Goal: Use online tool/utility: Utilize a website feature to perform a specific function

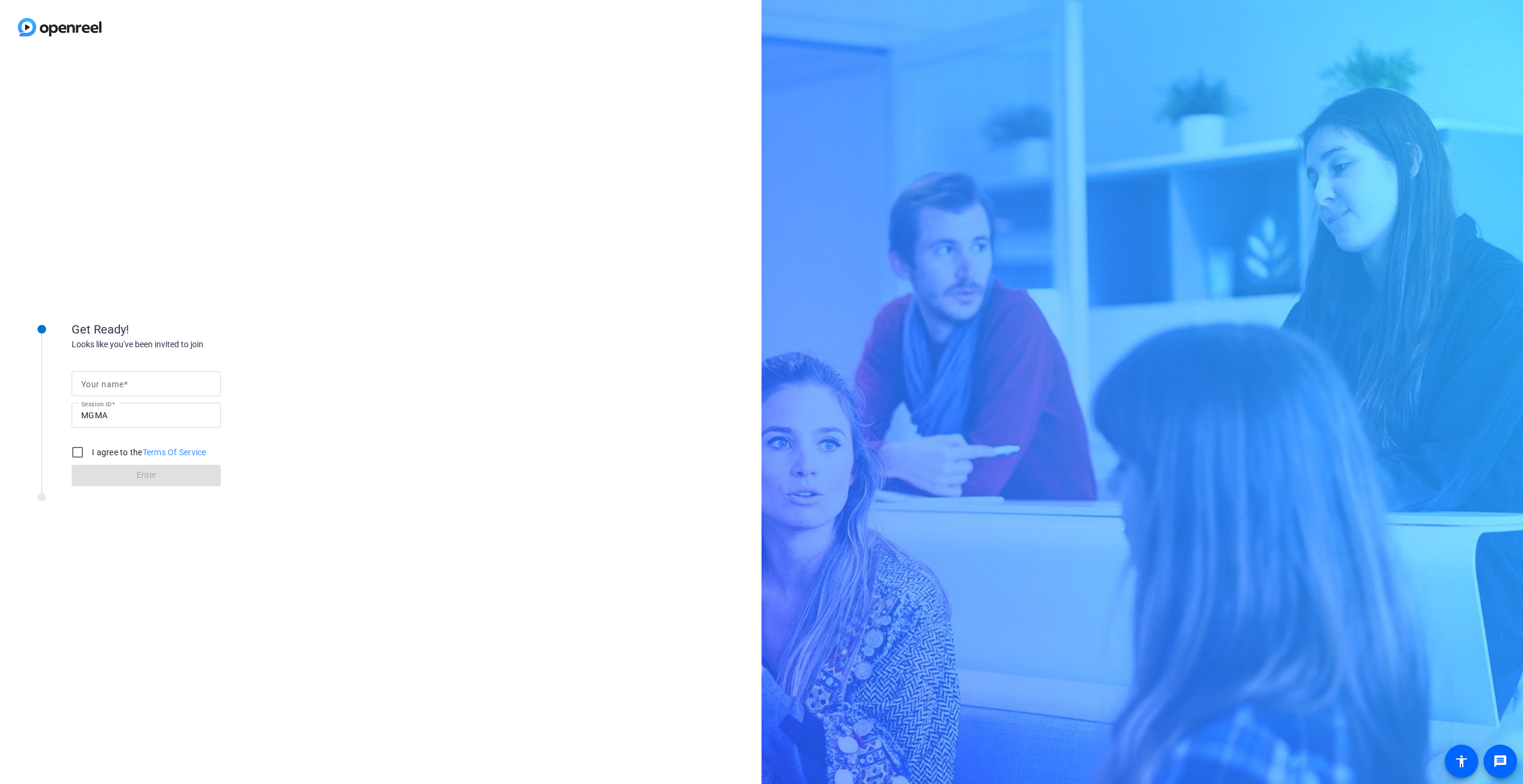
click at [115, 377] on div "Your name" at bounding box center [146, 383] width 130 height 25
type input "[PERSON_NAME]"
click at [84, 454] on input "I agree to the Terms Of Service" at bounding box center [78, 453] width 24 height 24
checkbox input "true"
click at [130, 476] on span at bounding box center [146, 475] width 149 height 29
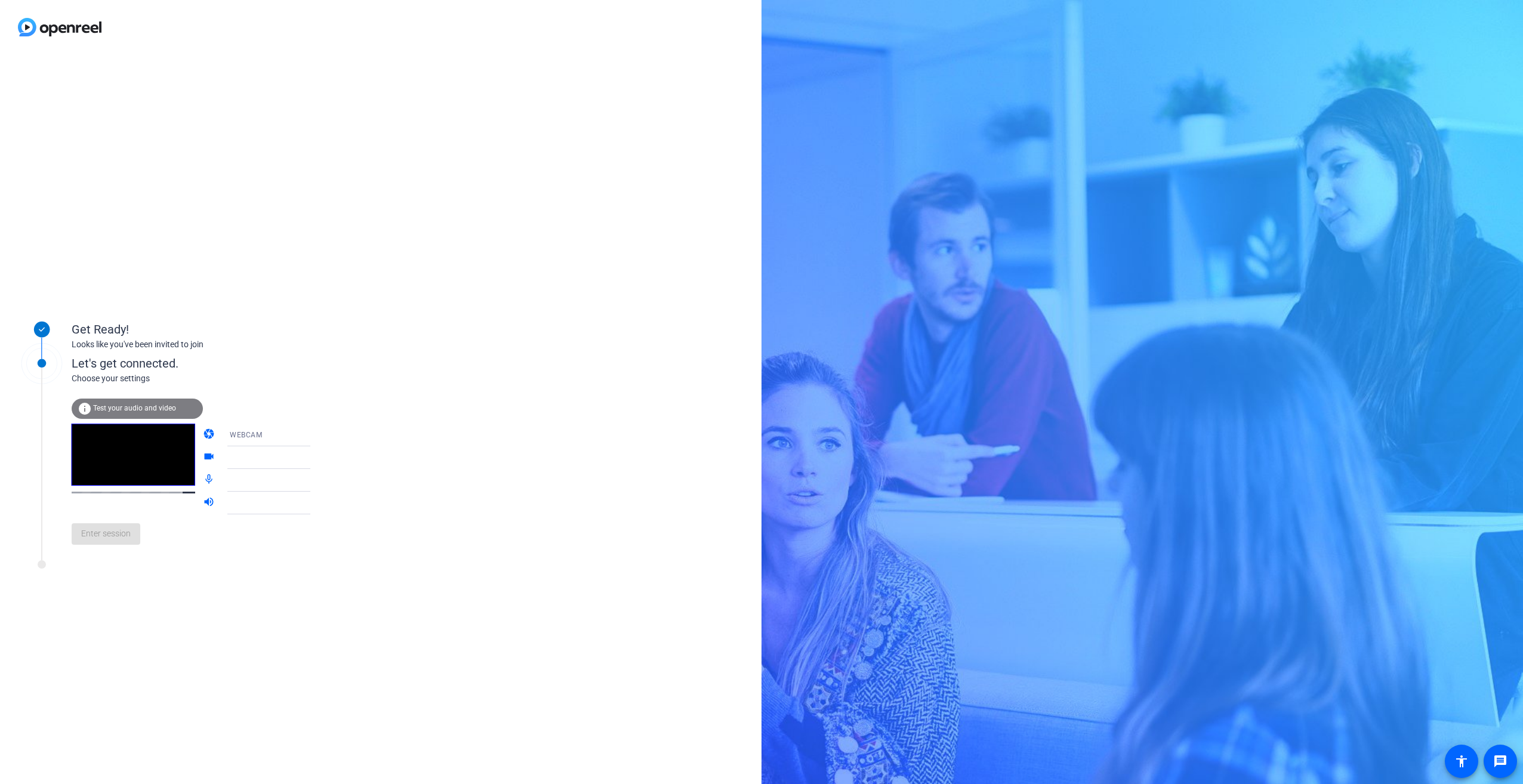
click at [123, 406] on span "Test your audio and video" at bounding box center [134, 408] width 83 height 8
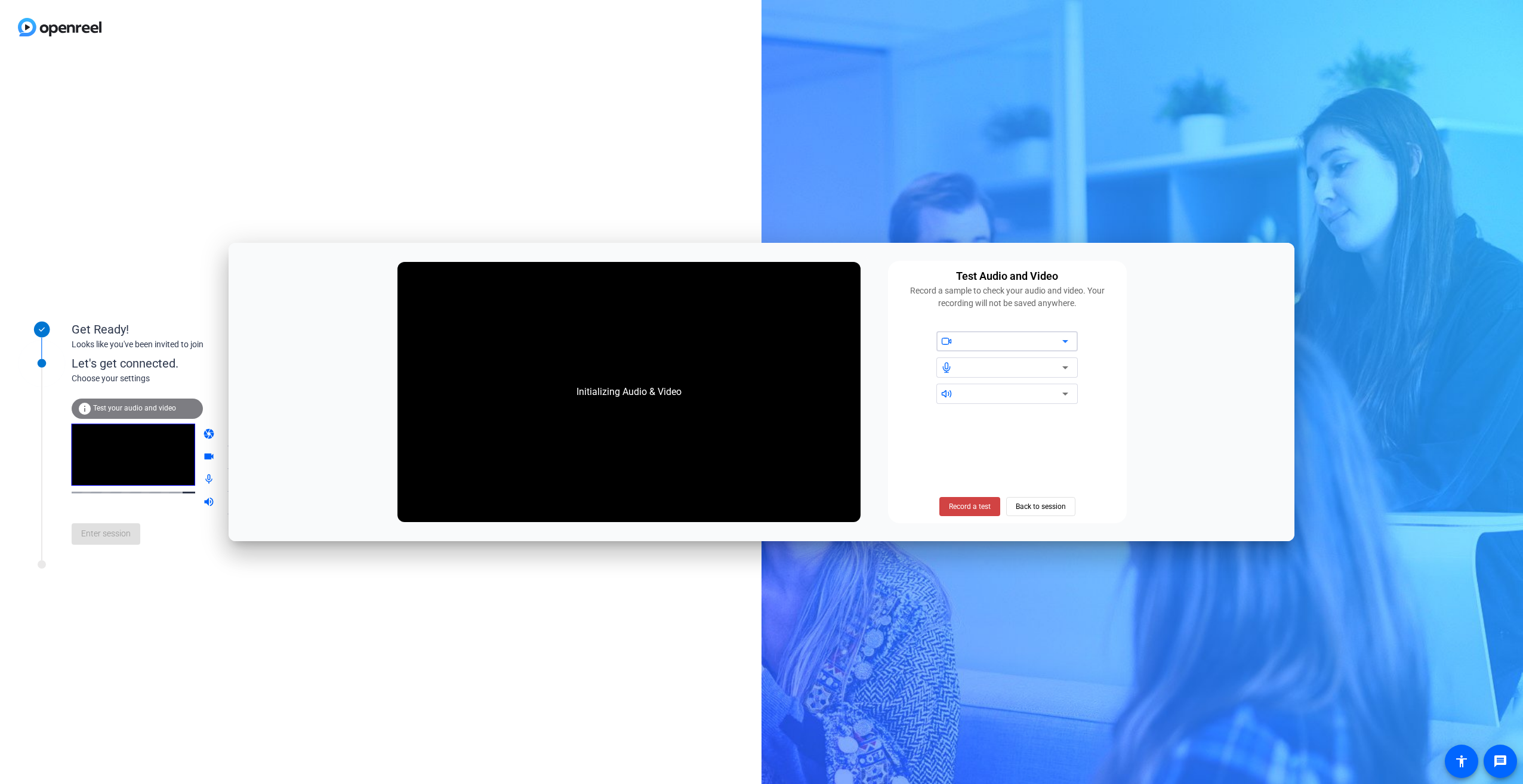
click at [1065, 342] on icon at bounding box center [1065, 341] width 6 height 3
click at [971, 501] on span at bounding box center [970, 506] width 61 height 29
click at [953, 504] on span "Stop Testing (6s)" at bounding box center [969, 506] width 54 height 11
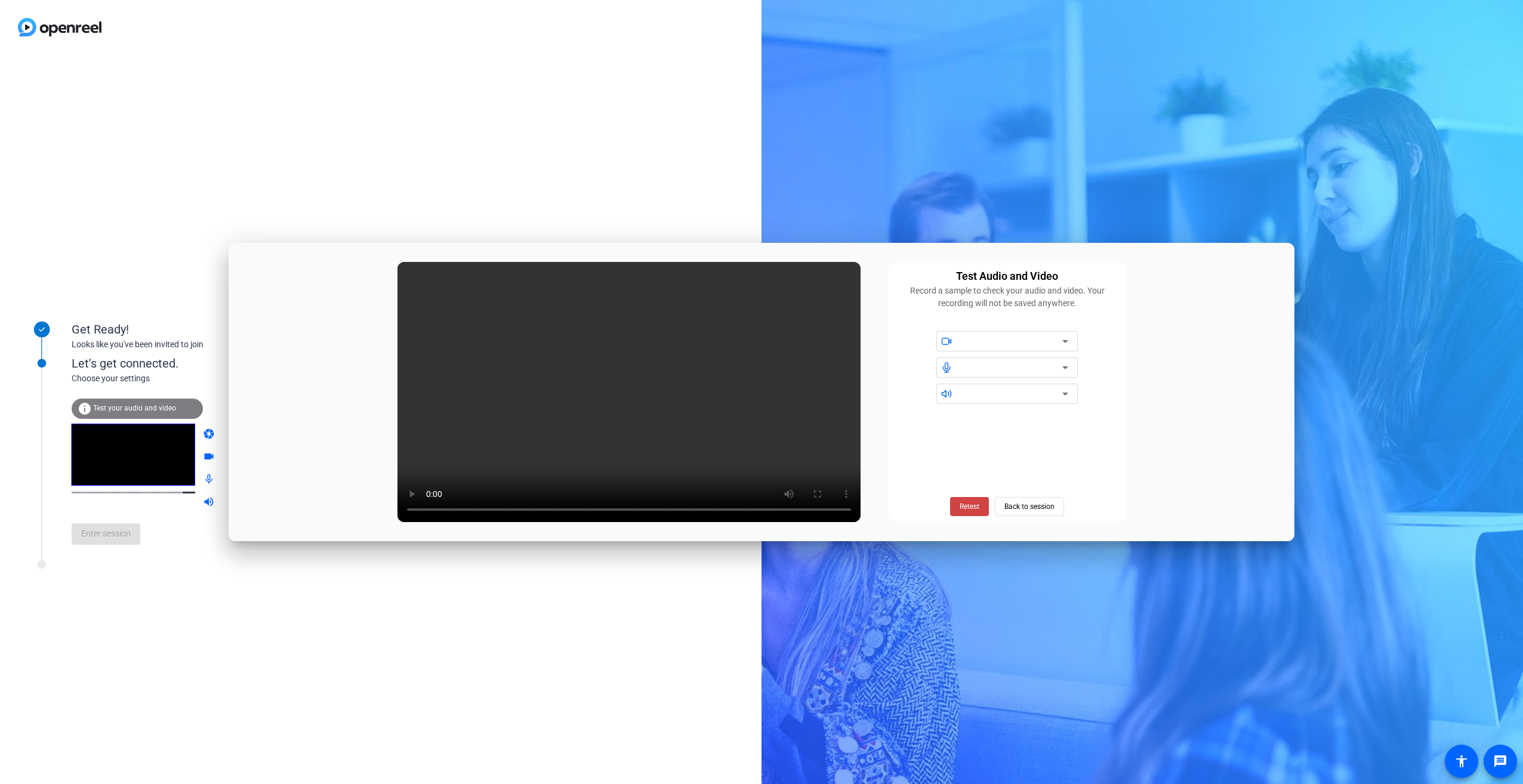
click at [1064, 340] on icon at bounding box center [1065, 341] width 6 height 3
click at [1025, 505] on span "Back to session" at bounding box center [1029, 506] width 50 height 23
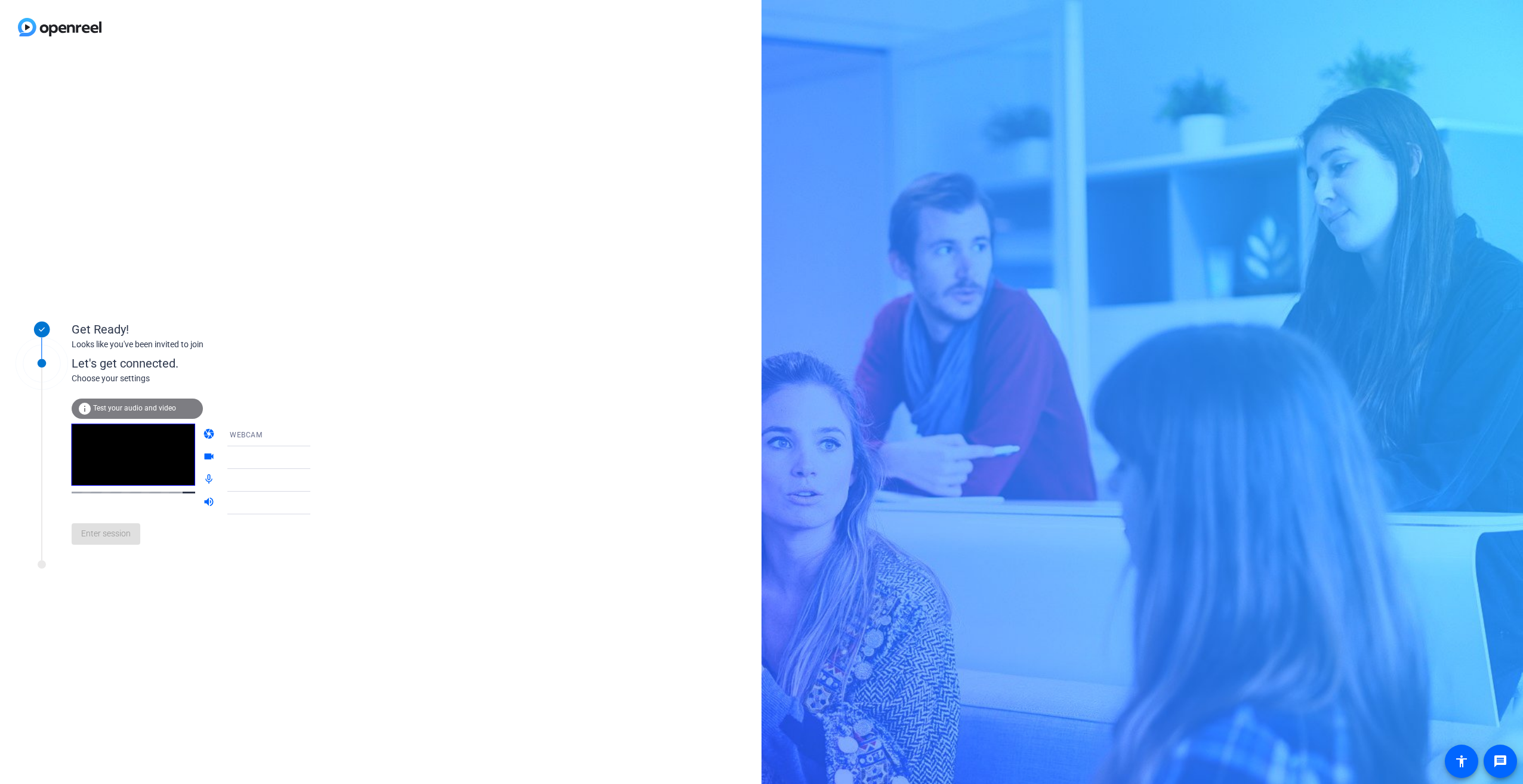
click at [315, 434] on icon at bounding box center [322, 435] width 15 height 15
click at [235, 477] on span "DESKTOP" at bounding box center [230, 482] width 34 height 15
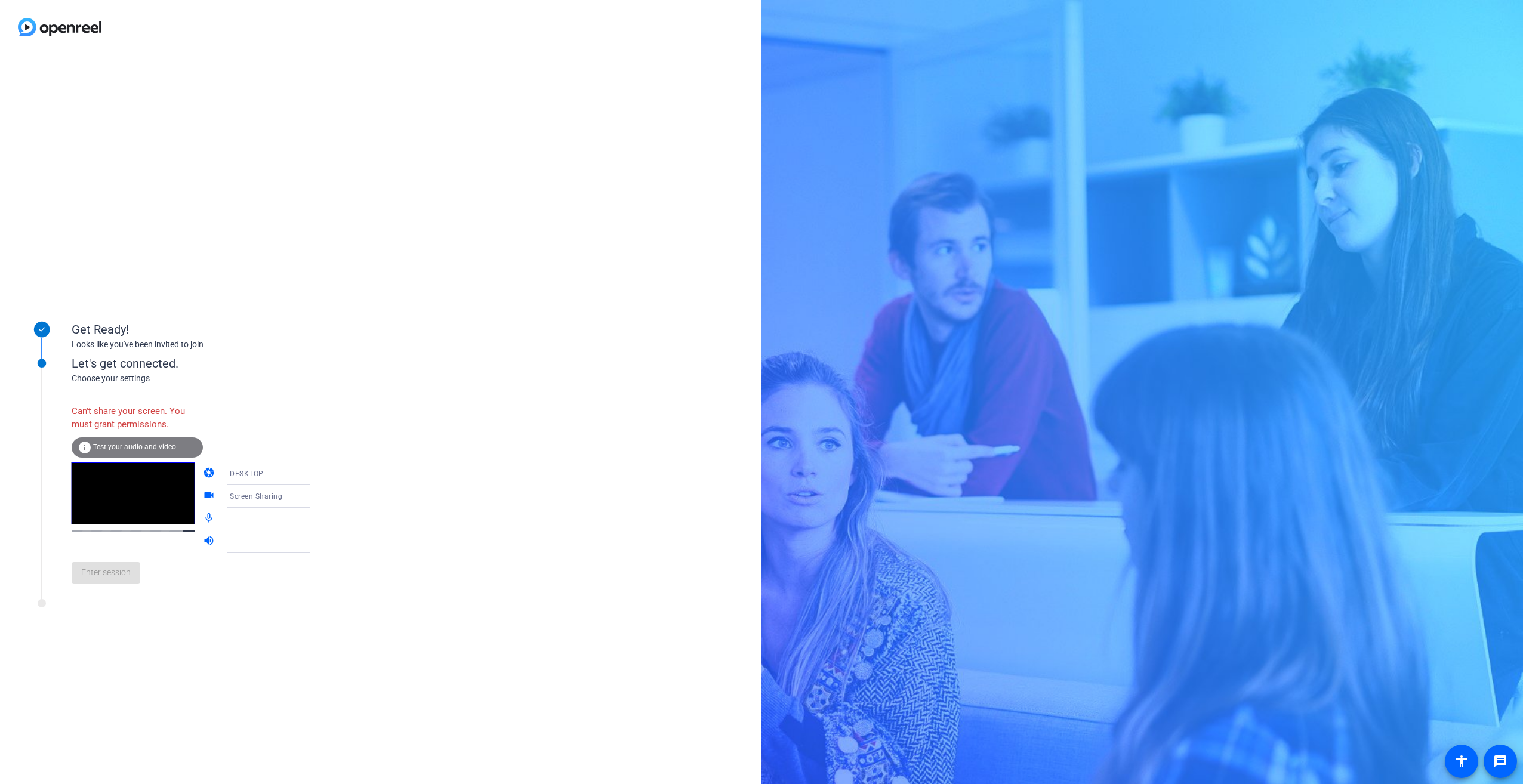
click at [320, 473] on icon at bounding box center [323, 473] width 6 height 3
click at [251, 497] on mat-option "WEBCAM" at bounding box center [258, 497] width 102 height 24
click at [315, 495] on icon at bounding box center [322, 496] width 15 height 15
click at [320, 496] on icon at bounding box center [323, 496] width 6 height 3
click at [320, 497] on icon at bounding box center [323, 496] width 6 height 3
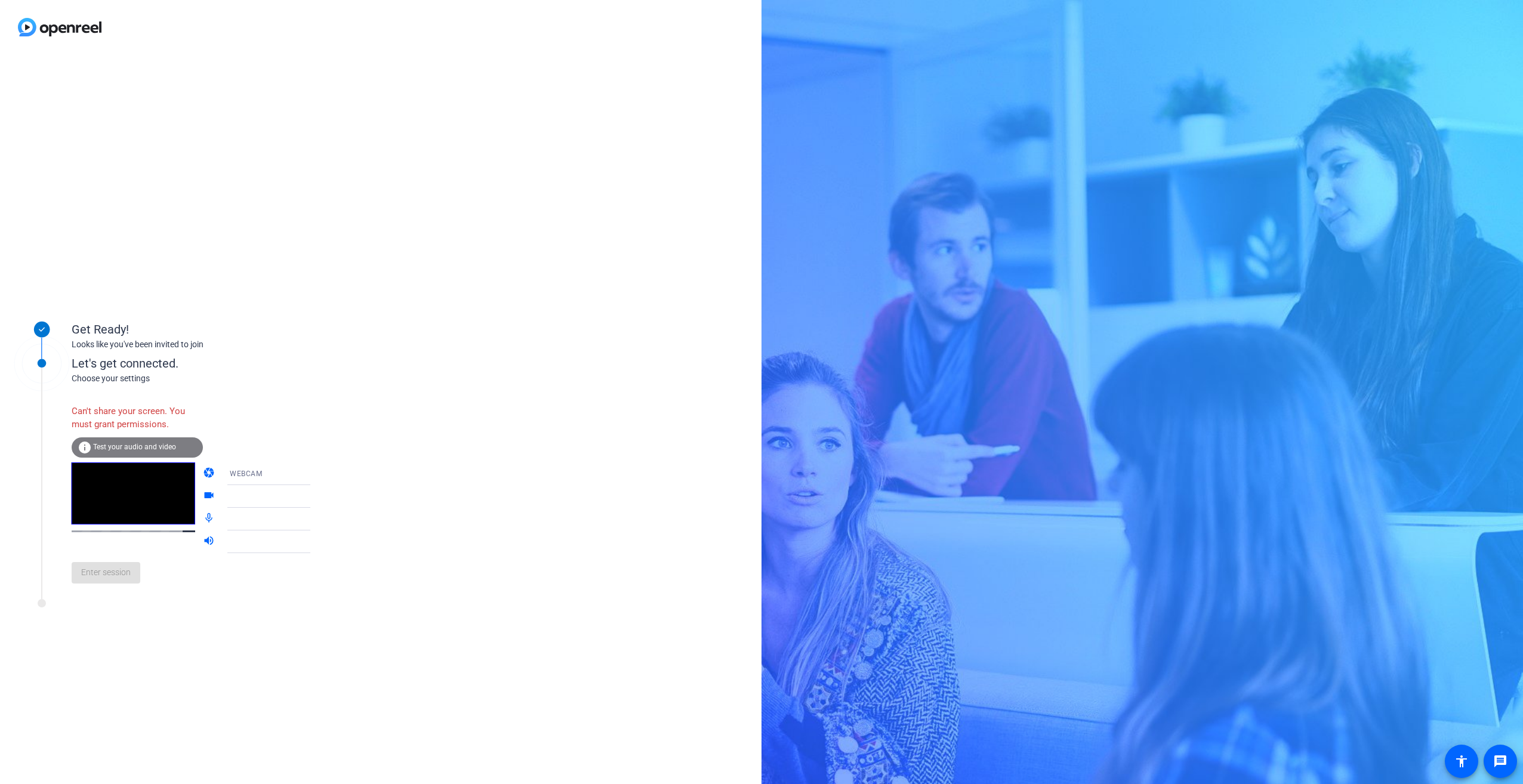
click at [141, 447] on span "Test your audio and video" at bounding box center [134, 447] width 83 height 8
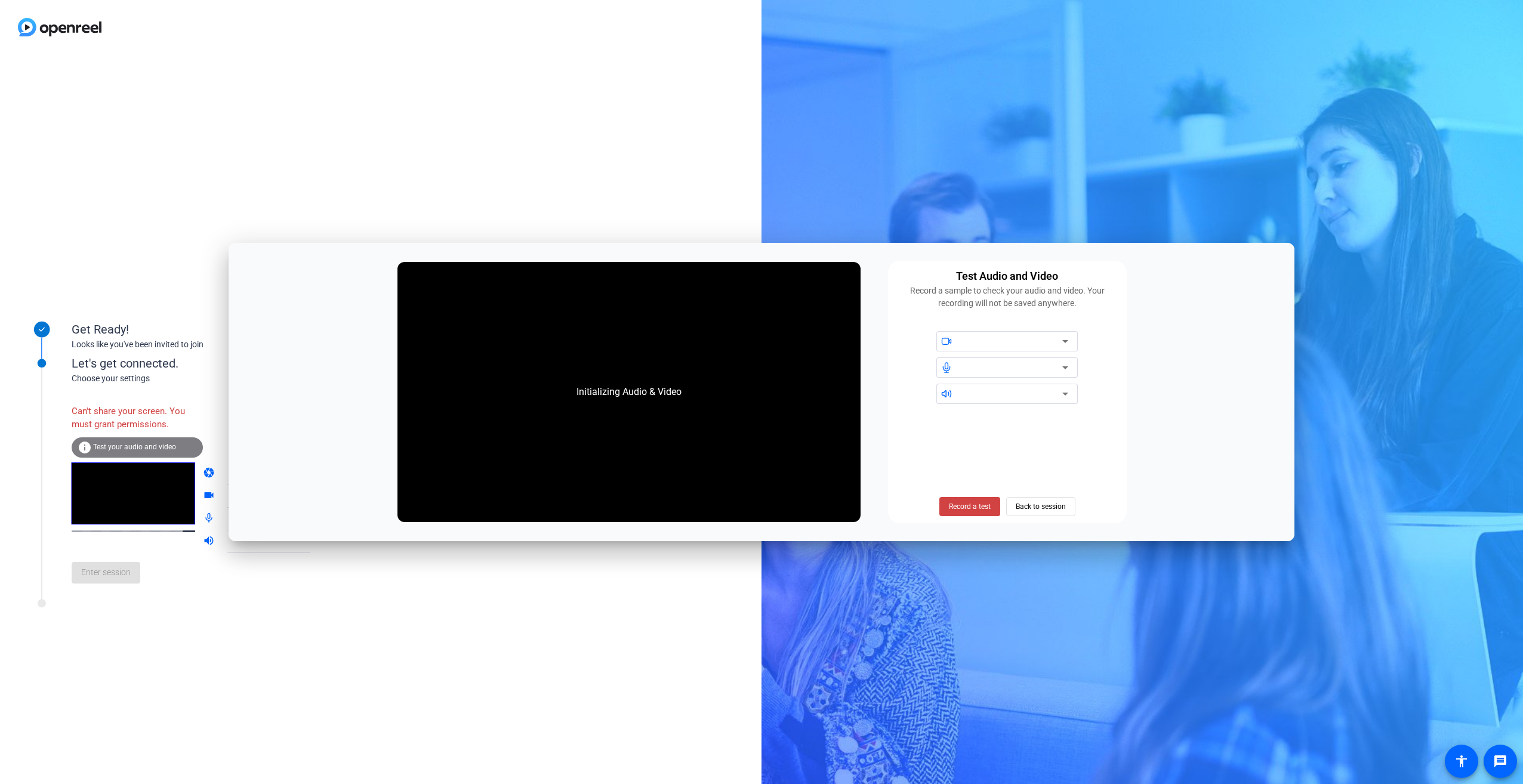
click at [955, 347] on div at bounding box center [1002, 341] width 132 height 21
click at [955, 345] on div at bounding box center [948, 341] width 25 height 11
click at [1050, 507] on span "Back to session" at bounding box center [1041, 506] width 50 height 23
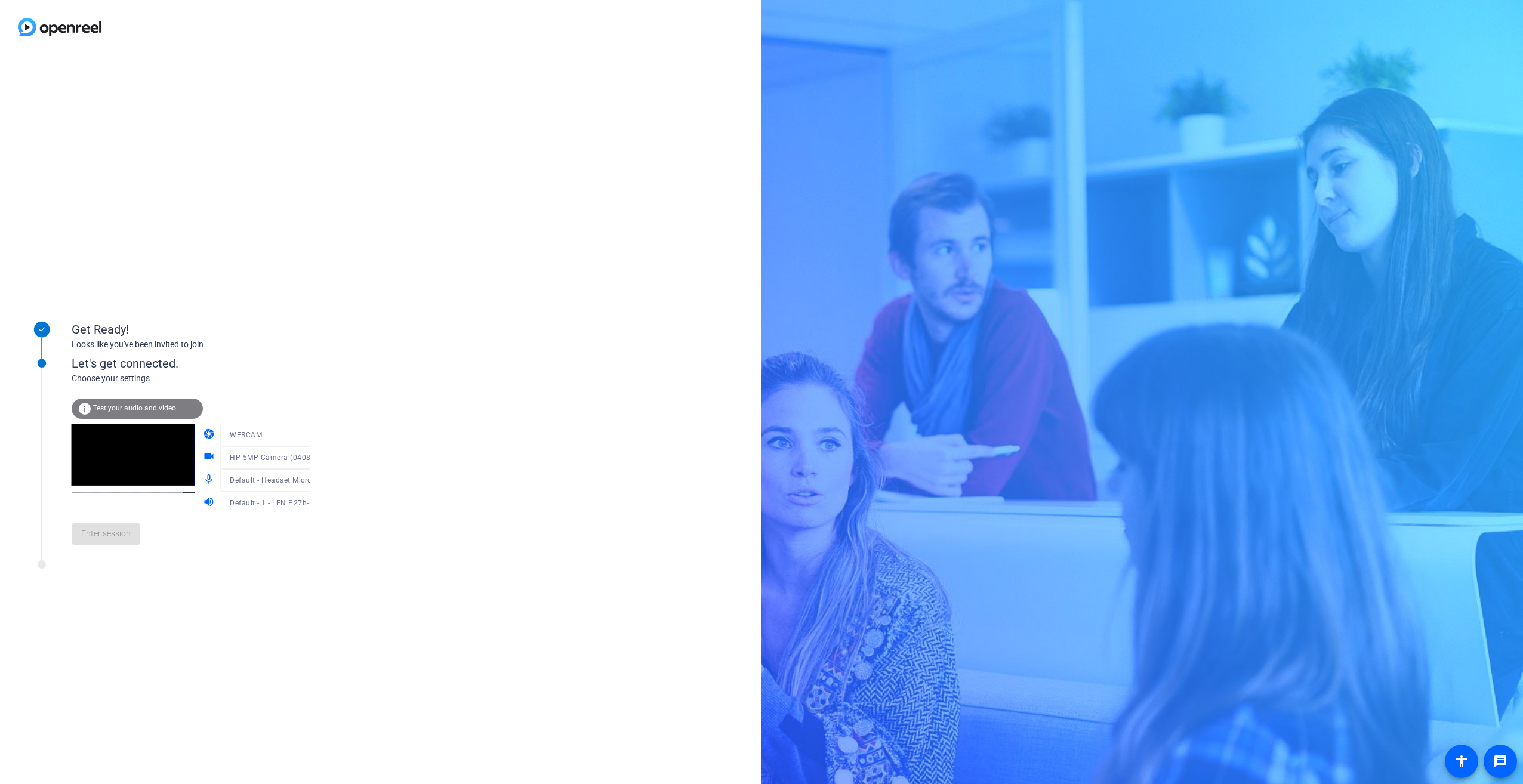
click at [299, 461] on mat-form-field "HP 5MP Camera (0408:547e)" at bounding box center [277, 458] width 114 height 23
click at [115, 543] on div "Enter session" at bounding box center [203, 535] width 263 height 39
click at [116, 407] on span "Test your audio and video" at bounding box center [134, 408] width 83 height 8
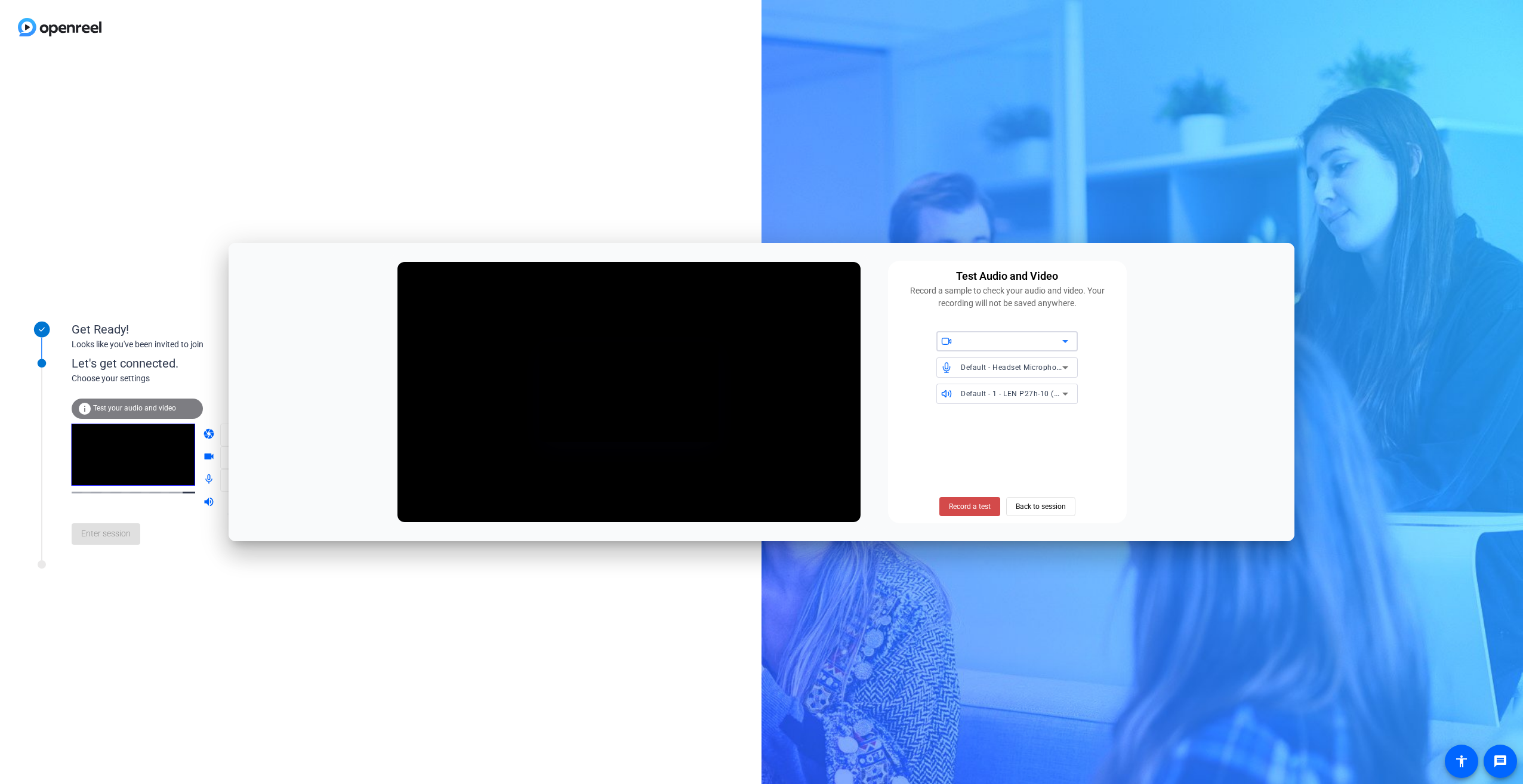
click at [977, 507] on span "Record a test" at bounding box center [970, 506] width 41 height 11
click at [1067, 365] on icon at bounding box center [1065, 367] width 15 height 15
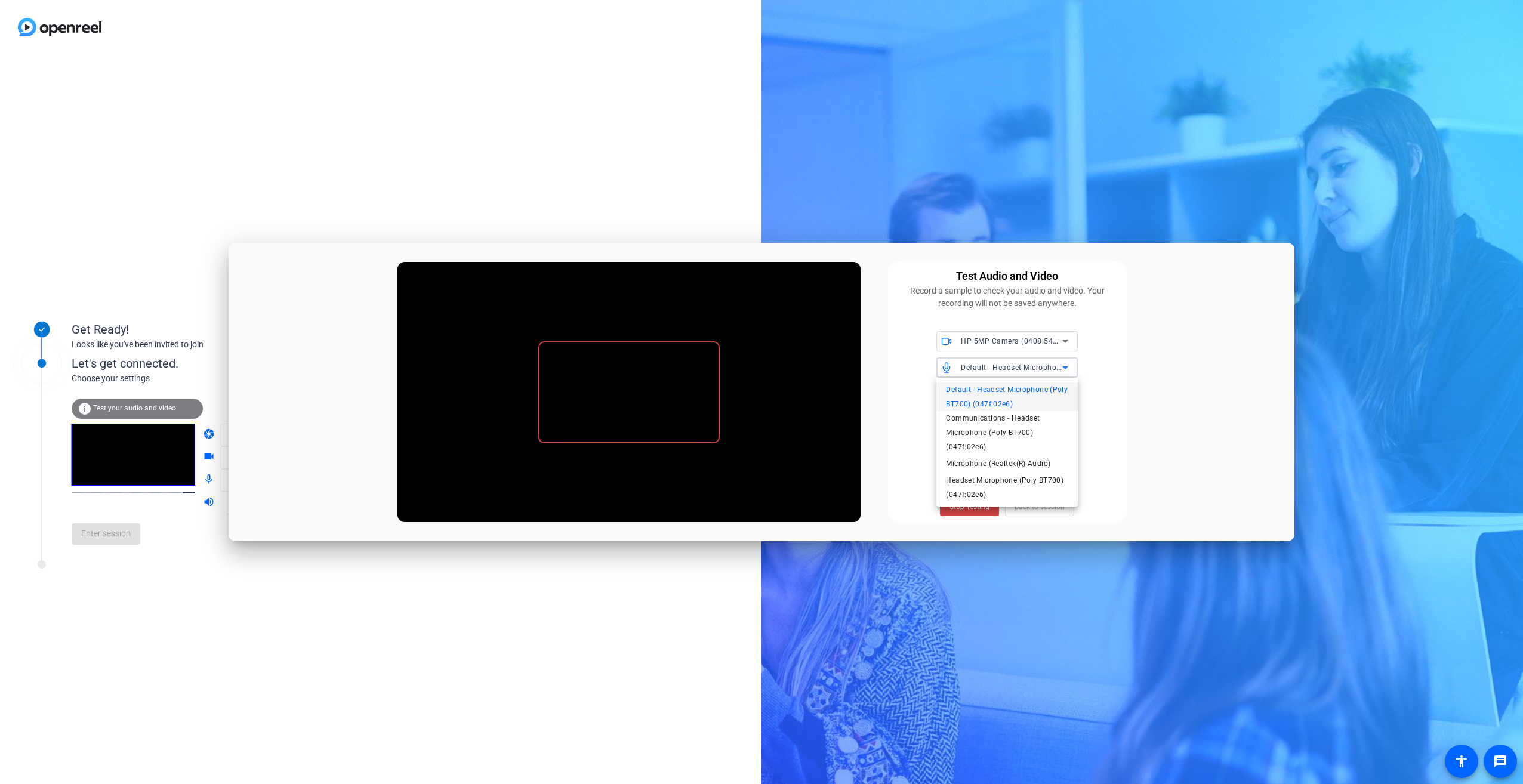
click at [979, 393] on span "Default - Headset Microphone (Poly BT700) (047f:02e6)" at bounding box center [1007, 396] width 122 height 29
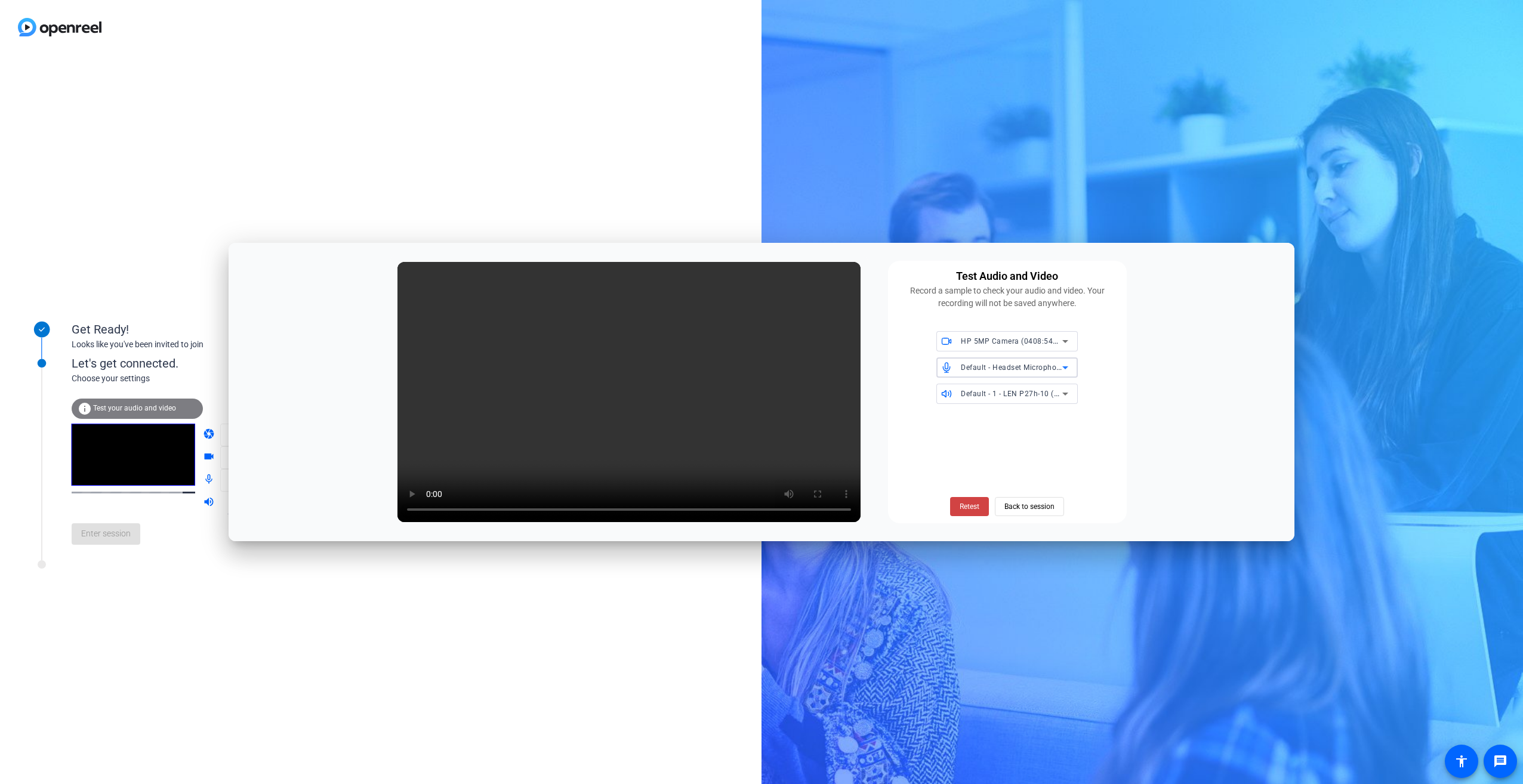
click at [1066, 395] on icon at bounding box center [1065, 393] width 15 height 15
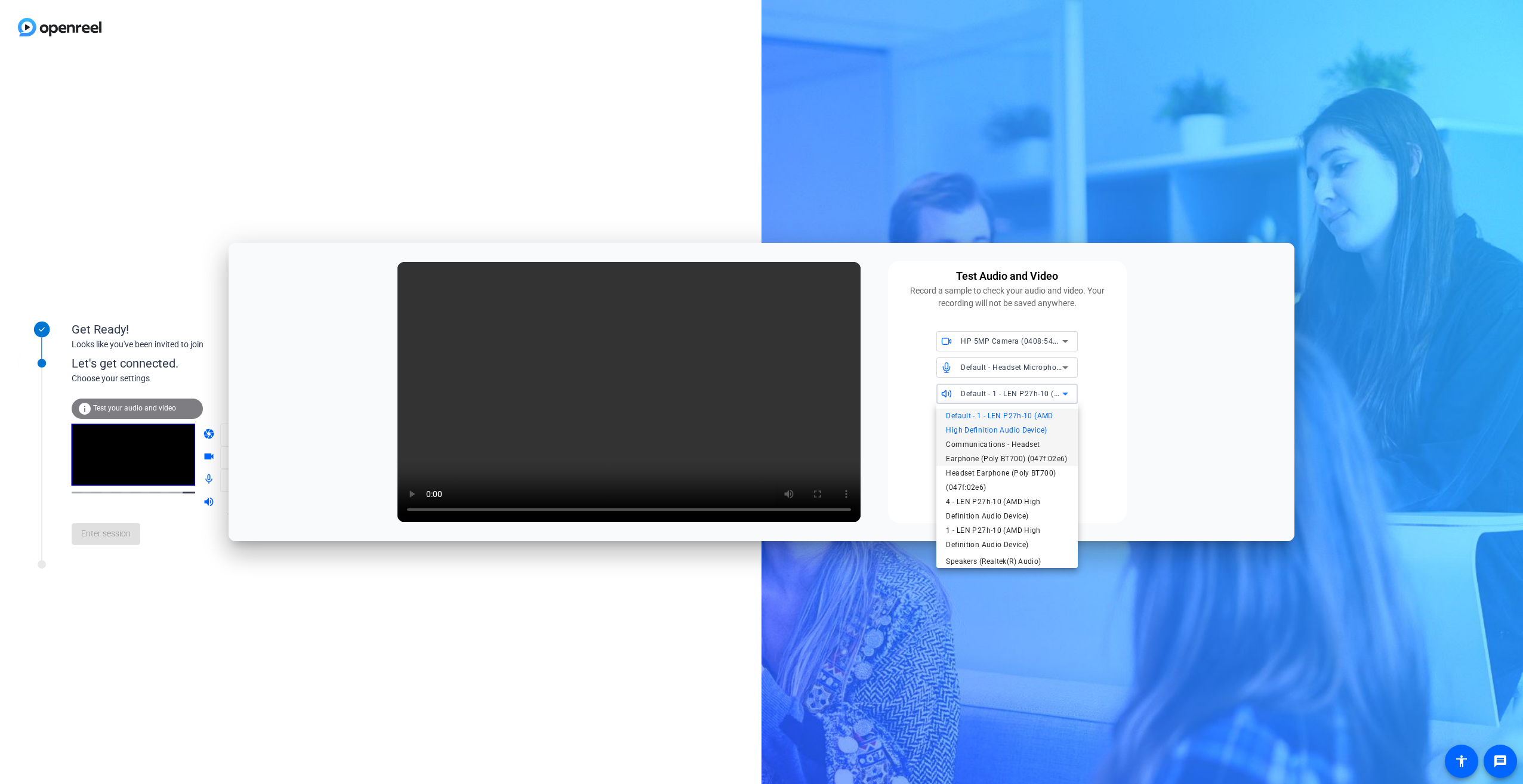
click at [970, 466] on span "Communications - Headset Earphone (Poly BT700) (047f:02e6)" at bounding box center [1007, 451] width 122 height 29
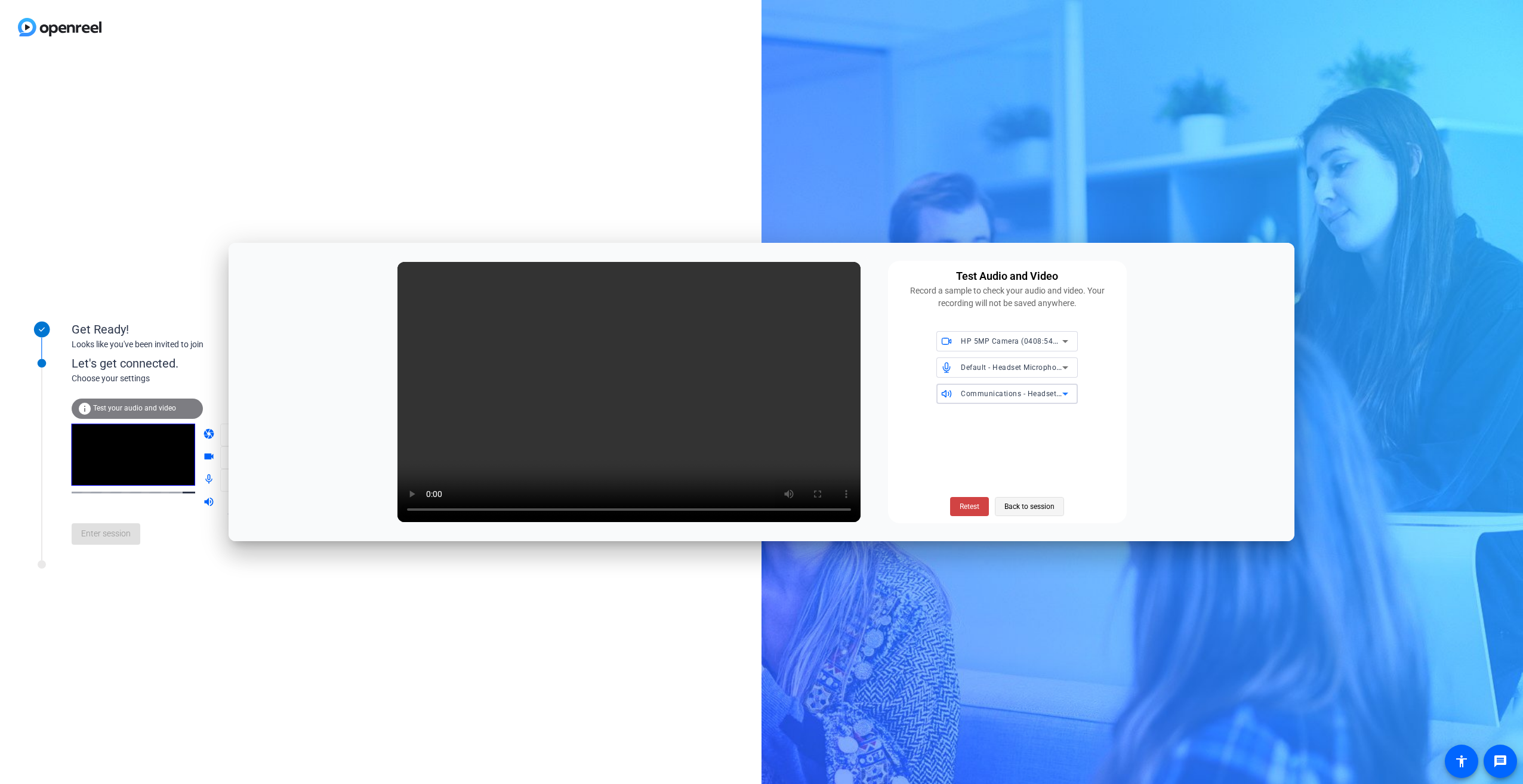
click at [1021, 508] on span "Back to session" at bounding box center [1029, 506] width 50 height 23
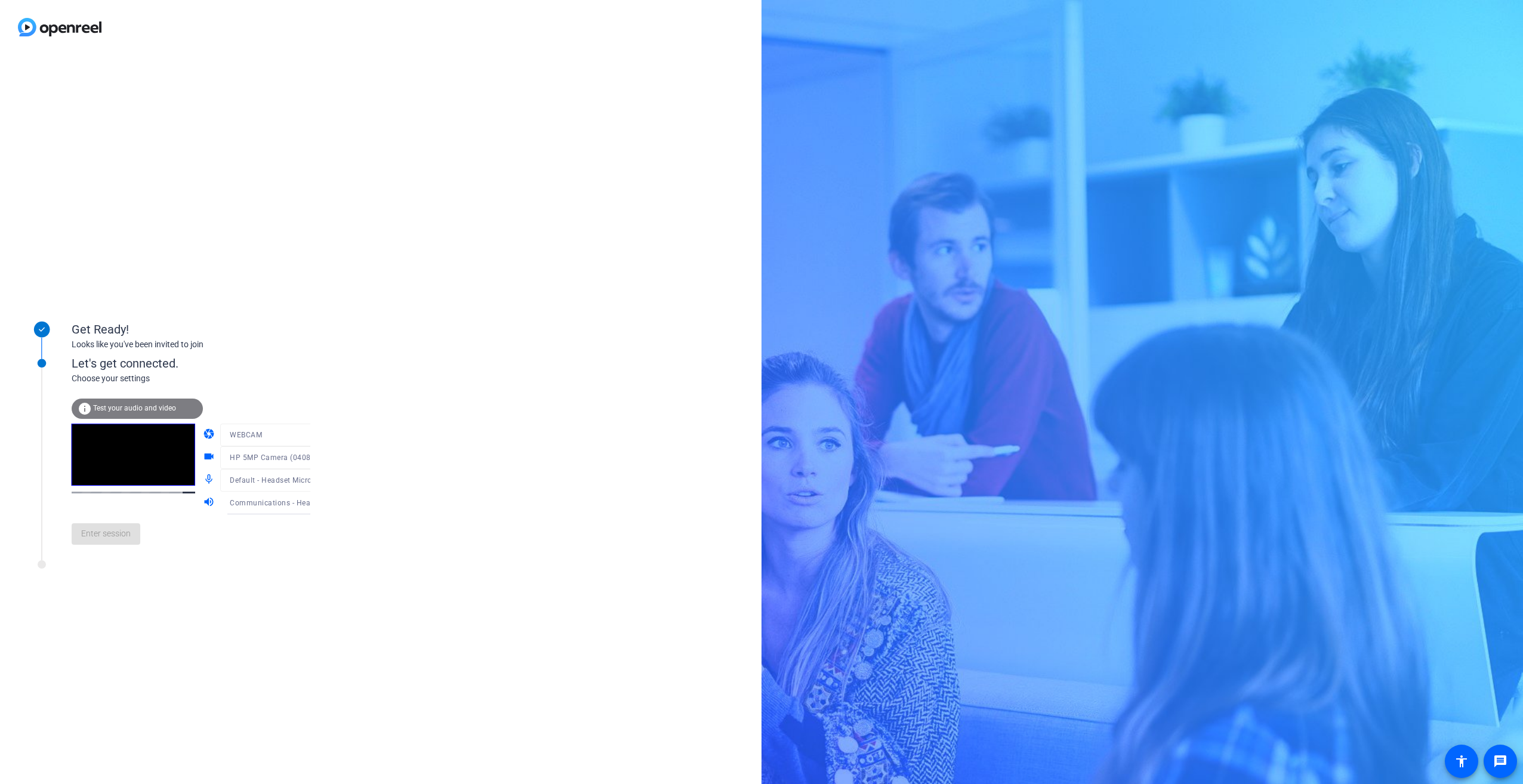
click at [315, 501] on icon at bounding box center [322, 503] width 15 height 15
click at [243, 599] on span "Communications - Headset Earphone (Poly BT700) (047f:02e6)" at bounding box center [259, 594] width 93 height 43
click at [260, 481] on div at bounding box center [277, 475] width 114 height 13
click at [297, 479] on div at bounding box center [277, 475] width 114 height 13
click at [103, 546] on div "Enter session" at bounding box center [203, 535] width 263 height 39
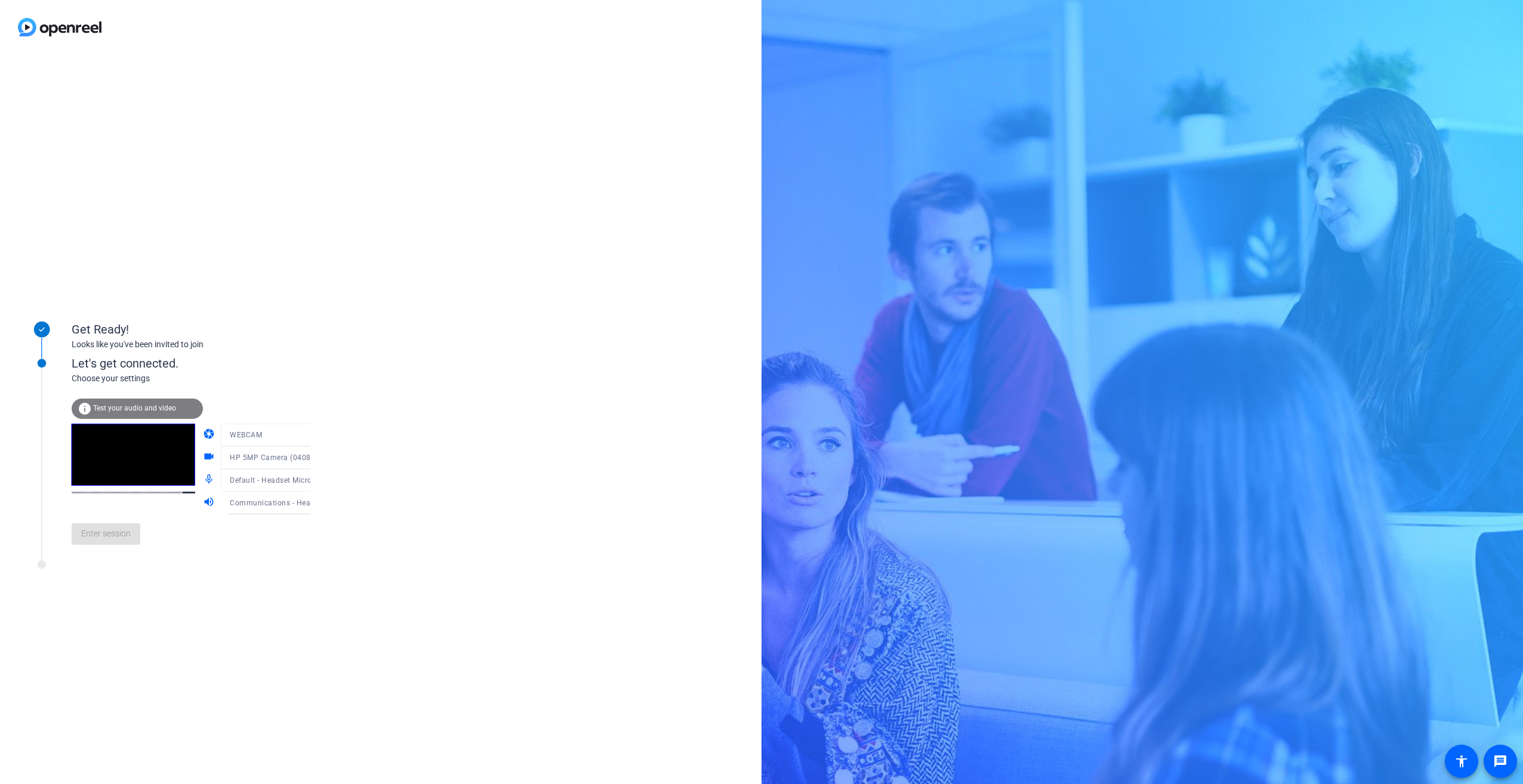
click at [105, 406] on span "Test your audio and video" at bounding box center [134, 408] width 83 height 8
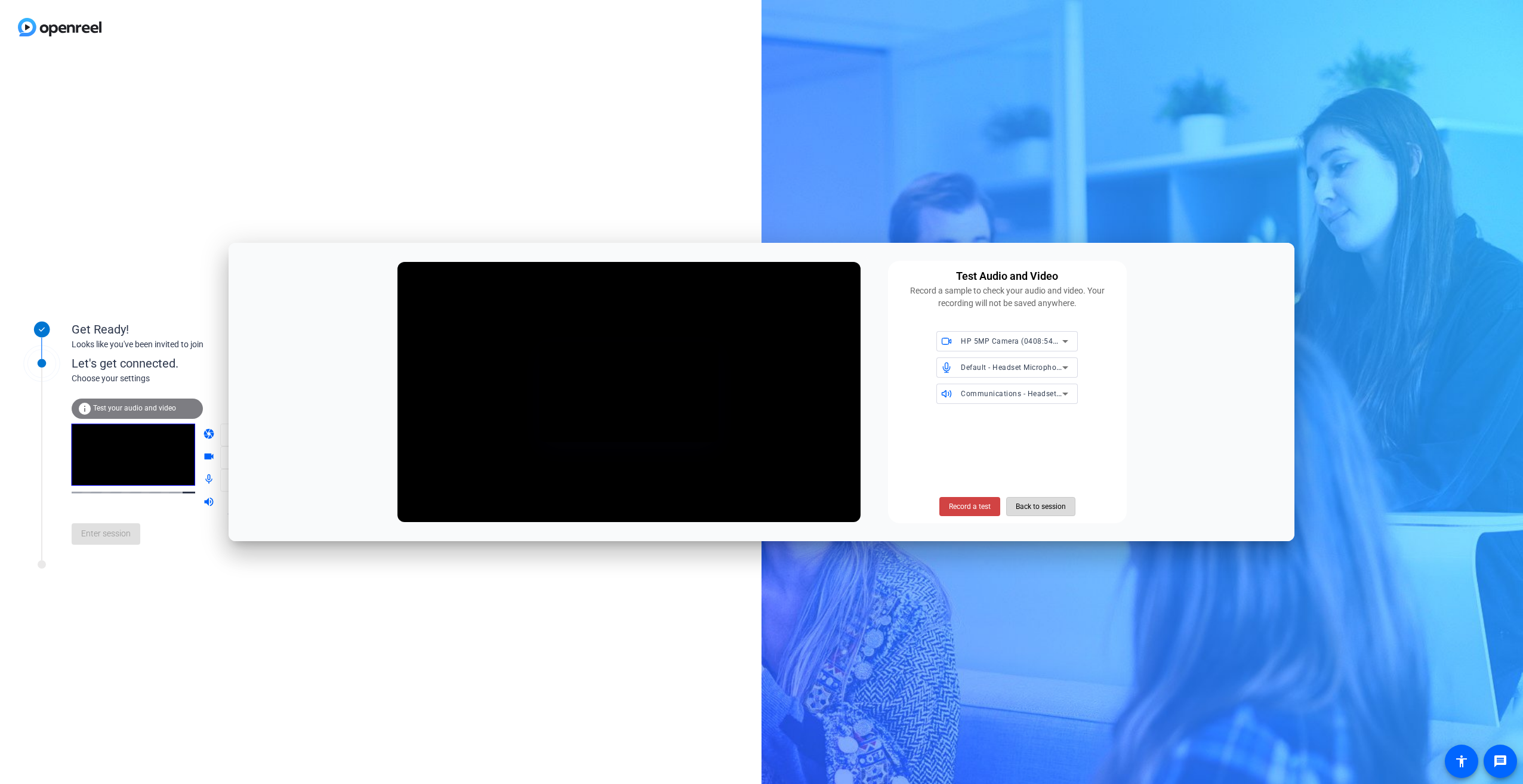
click at [1053, 502] on span "Back to session" at bounding box center [1041, 506] width 50 height 23
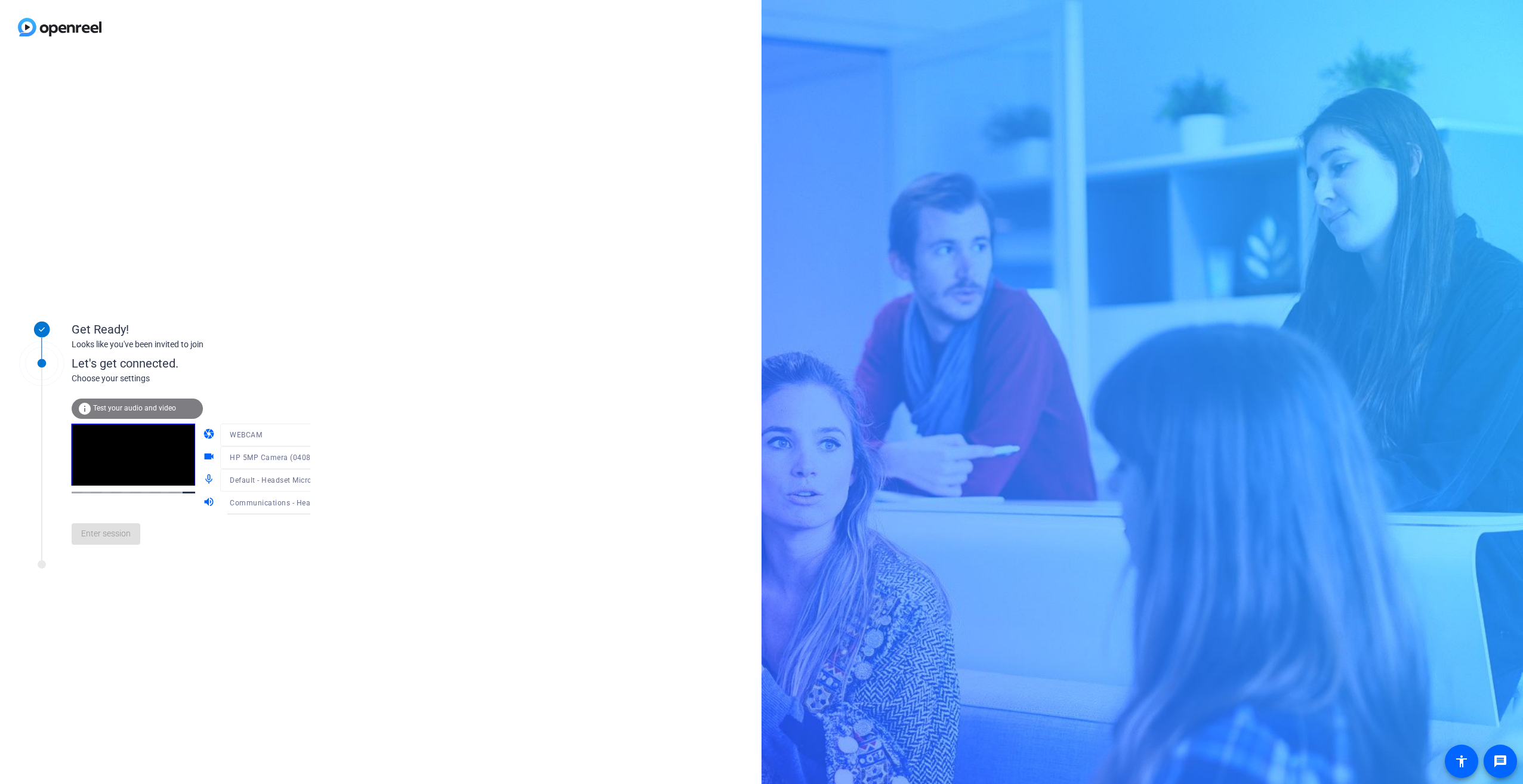
click at [127, 485] on video at bounding box center [133, 455] width 123 height 62
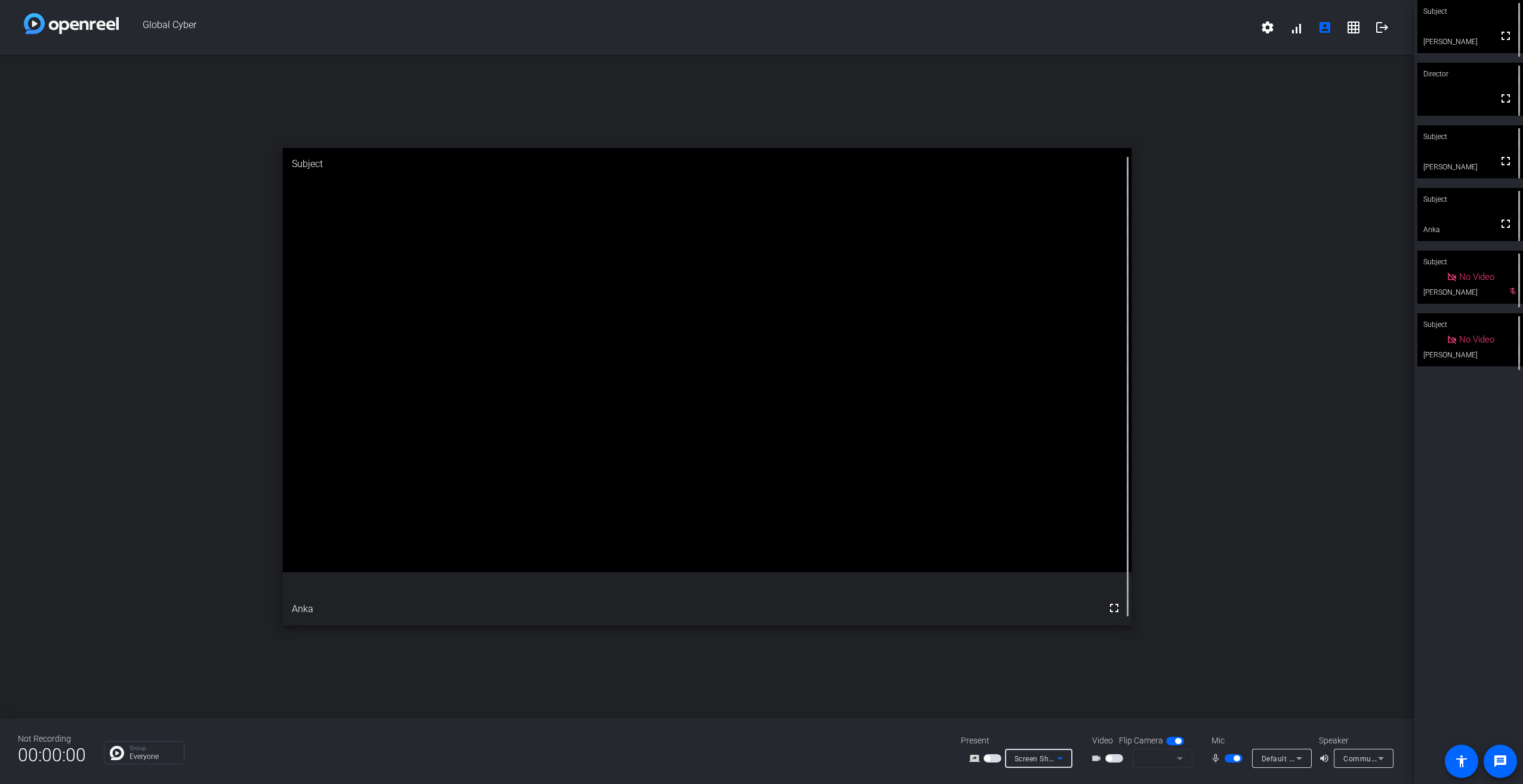
click at [1060, 756] on icon at bounding box center [1059, 758] width 15 height 15
drag, startPoint x: 1140, startPoint y: 692, endPoint x: 1138, endPoint y: 746, distance: 54.0
click at [1140, 693] on div at bounding box center [762, 392] width 1523 height 784
click at [1178, 757] on mat-form-field at bounding box center [1162, 757] width 60 height 19
click at [1113, 756] on span "button" at bounding box center [1115, 758] width 18 height 8
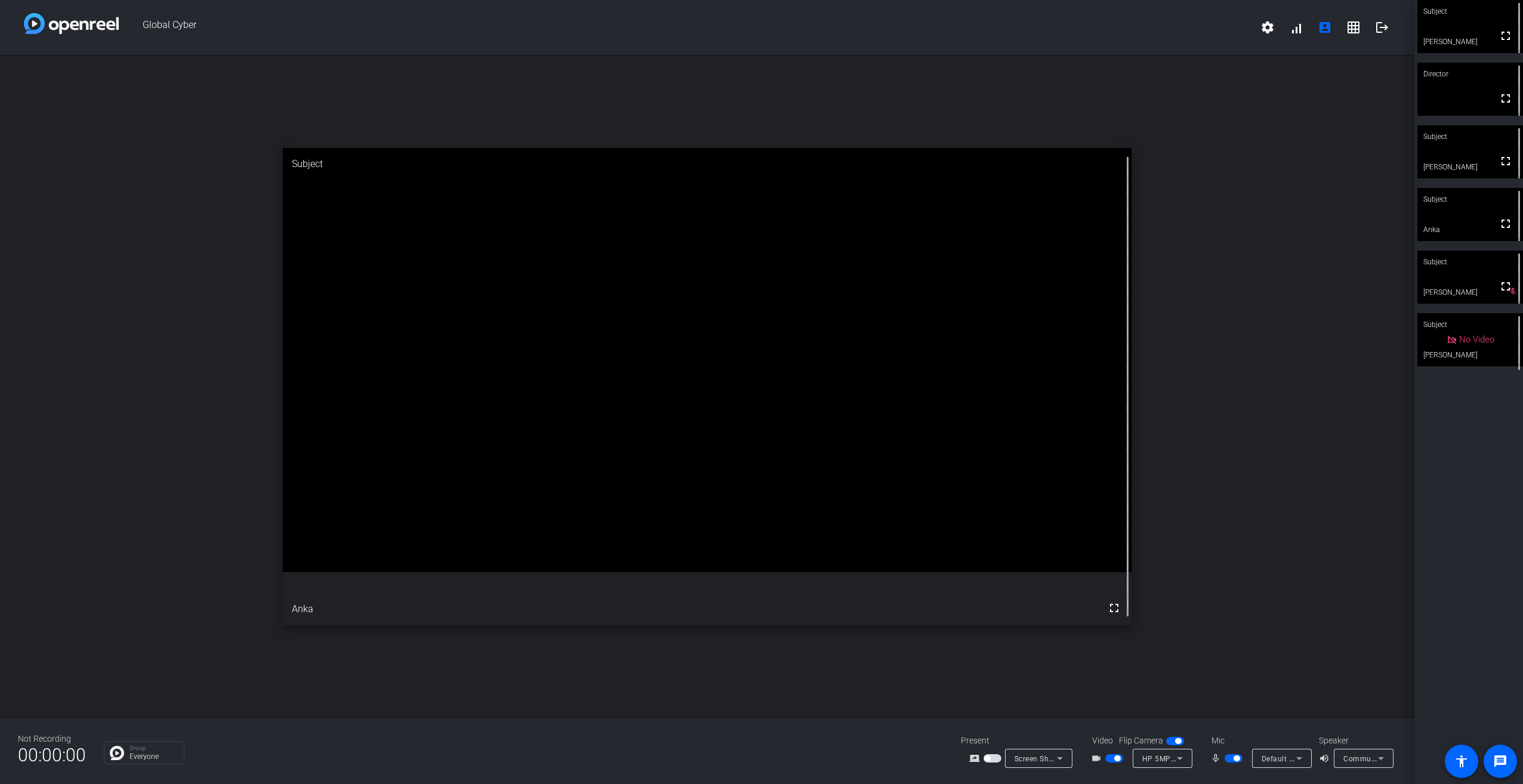
drag, startPoint x: 1465, startPoint y: 28, endPoint x: 1359, endPoint y: 362, distance: 350.4
click at [1359, 362] on div "open_in_new Subject fullscreen Anka" at bounding box center [707, 387] width 1414 height 664
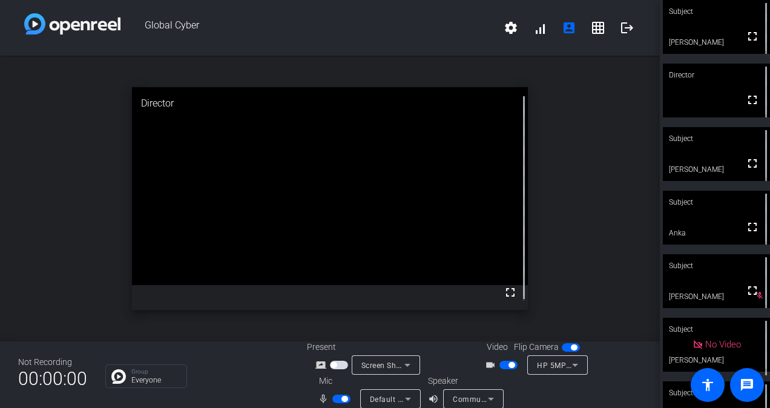
click at [508, 364] on span "button" at bounding box center [511, 365] width 6 height 6
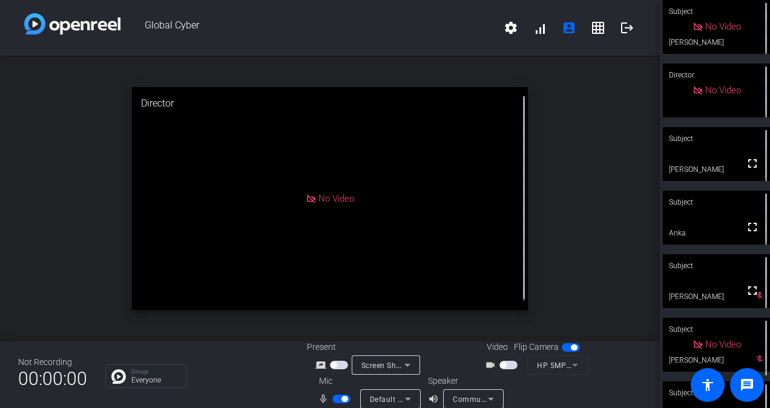
click at [502, 363] on span "button" at bounding box center [503, 365] width 6 height 6
